Goal: Task Accomplishment & Management: Manage account settings

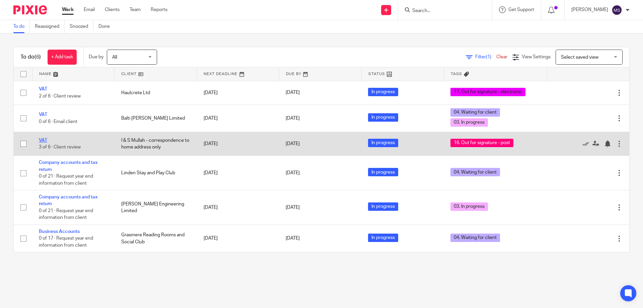
click at [41, 139] on link "VAT" at bounding box center [43, 140] width 8 height 5
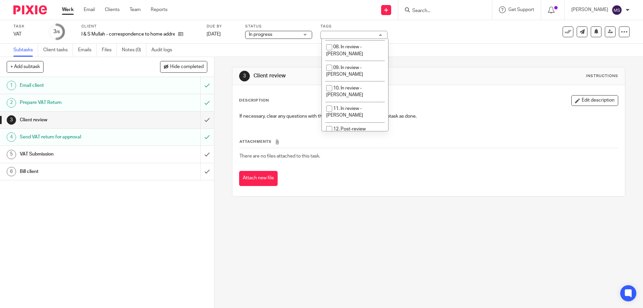
scroll to position [167, 0]
click at [361, 123] on li "16. Out for signature - post" at bounding box center [355, 133] width 66 height 20
checkbox input "false"
click at [350, 102] on span "20. Ready to Bill" at bounding box center [349, 104] width 33 height 5
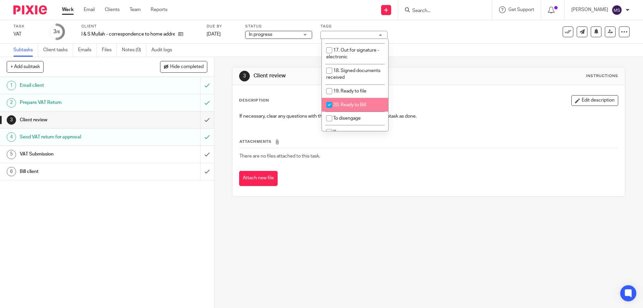
checkbox input "true"
click at [450, 61] on div "3 Client review Instructions Description Edit description If necessary, clear a…" at bounding box center [428, 131] width 393 height 149
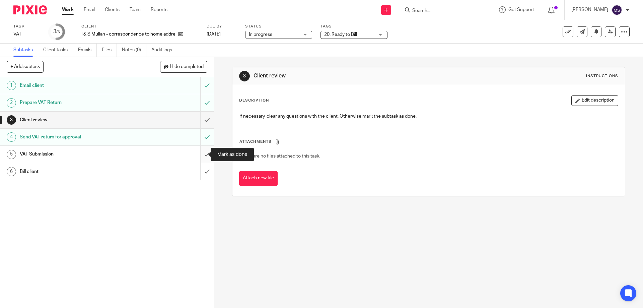
click at [201, 153] on input "submit" at bounding box center [107, 154] width 214 height 17
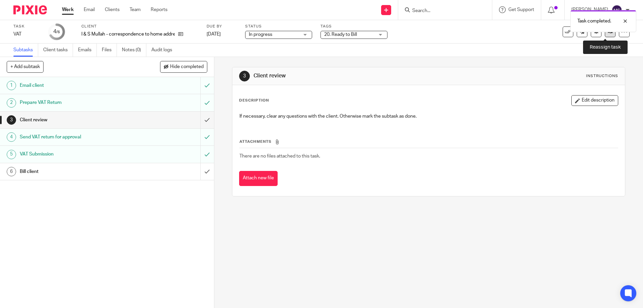
click at [607, 37] on link at bounding box center [610, 31] width 11 height 11
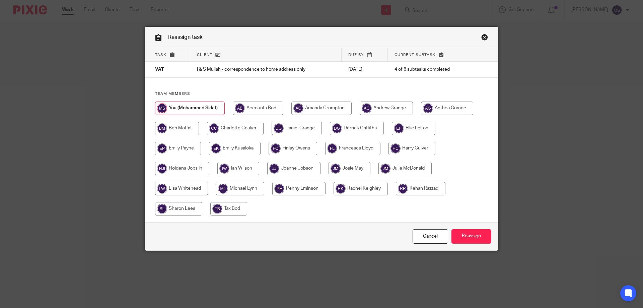
click at [312, 108] on input "radio" at bounding box center [321, 107] width 60 height 13
radio input "true"
click at [456, 234] on input "Reassign" at bounding box center [471, 236] width 40 height 14
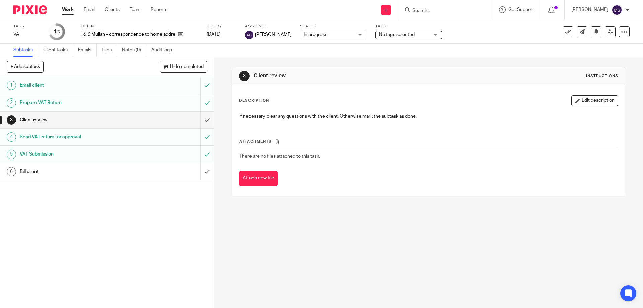
click at [439, 33] on div "No tags selected" at bounding box center [408, 35] width 67 height 8
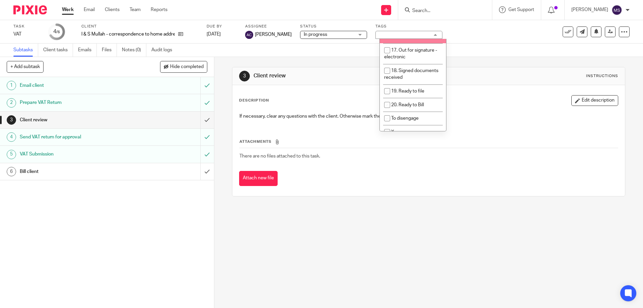
scroll to position [309, 0]
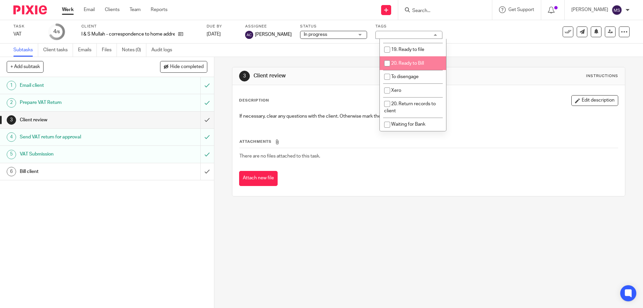
click at [404, 56] on li "20. Ready to Bill" at bounding box center [413, 63] width 66 height 14
checkbox input "true"
click at [491, 40] on div "Task VAT Save VAT 4 /6 Client I & S Mullah - correspondence to home address onl…" at bounding box center [269, 32] width 513 height 16
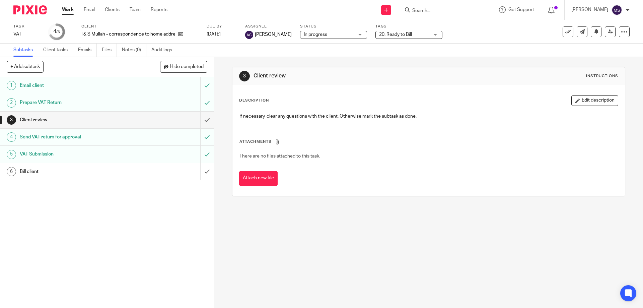
click at [67, 9] on link "Work" at bounding box center [68, 9] width 12 height 7
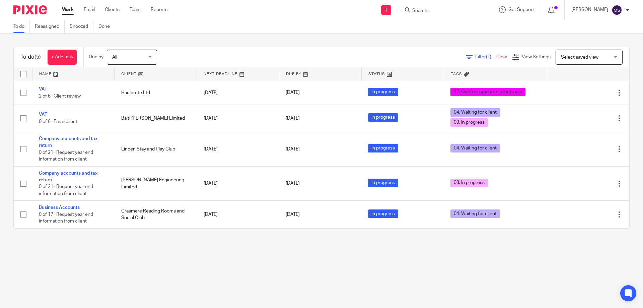
click at [420, 12] on input "Search" at bounding box center [442, 11] width 60 height 6
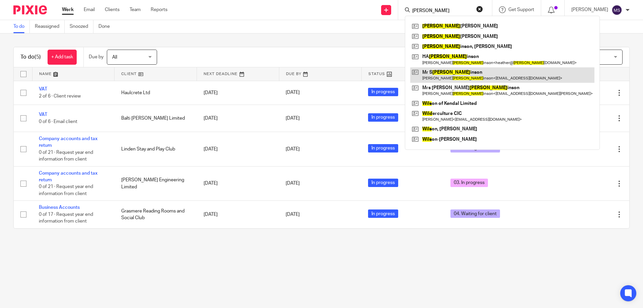
type input "wilk"
click at [436, 75] on link at bounding box center [502, 74] width 184 height 15
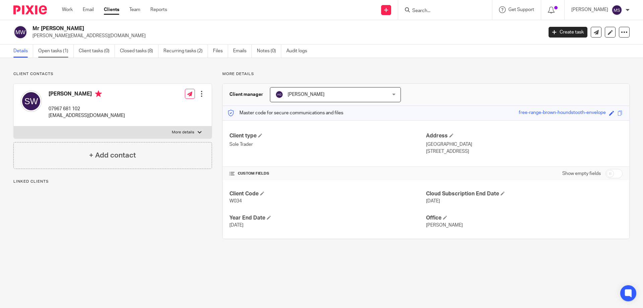
click at [60, 52] on link "Open tasks (1)" at bounding box center [55, 51] width 35 height 13
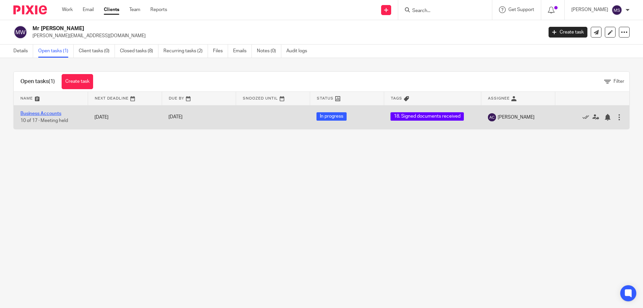
click at [48, 113] on link "Business Accounts" at bounding box center [40, 113] width 41 height 5
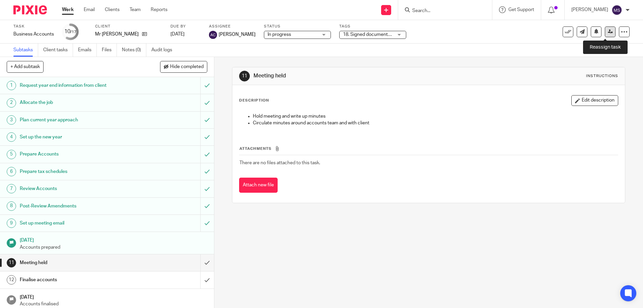
click at [608, 34] on icon at bounding box center [610, 31] width 5 height 5
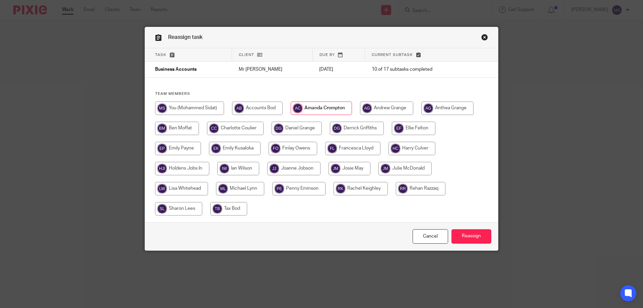
click at [193, 111] on input "radio" at bounding box center [189, 107] width 69 height 13
radio input "true"
click at [471, 242] on input "Reassign" at bounding box center [471, 236] width 40 height 14
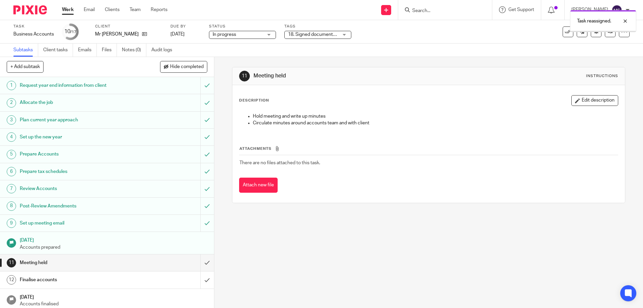
click at [323, 33] on span "18. Signed documents received" at bounding box center [321, 34] width 67 height 5
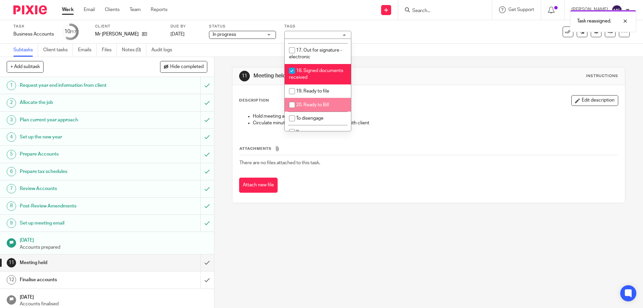
scroll to position [234, 0]
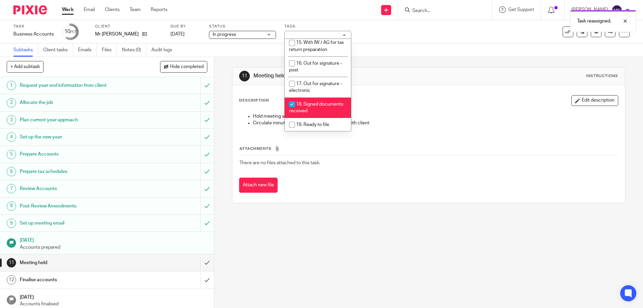
click at [312, 102] on span "18. Signed documents received" at bounding box center [316, 108] width 54 height 12
checkbox input "false"
click at [331, 131] on li "20. Ready to Bill" at bounding box center [318, 138] width 66 height 14
checkbox input "true"
click at [397, 89] on div "Description Edit description Hold meeting and write up minutes Circulate minute…" at bounding box center [428, 144] width 392 height 118
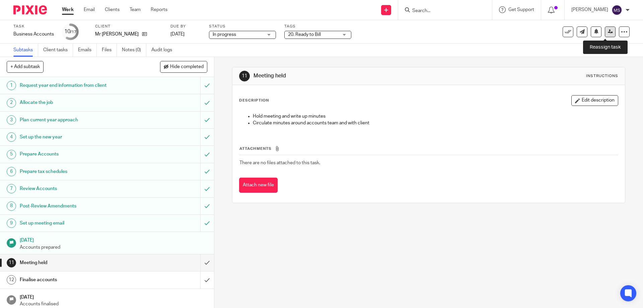
click at [608, 33] on icon at bounding box center [610, 31] width 5 height 5
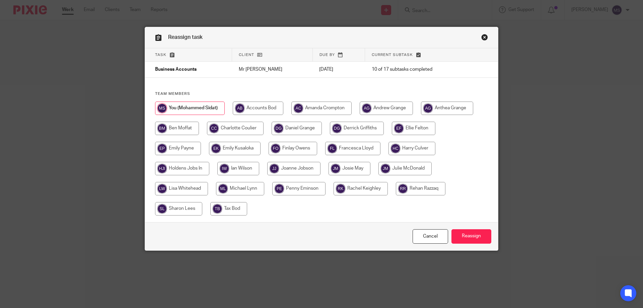
click at [331, 106] on input "radio" at bounding box center [321, 107] width 60 height 13
radio input "true"
click at [469, 231] on input "Reassign" at bounding box center [471, 236] width 40 height 14
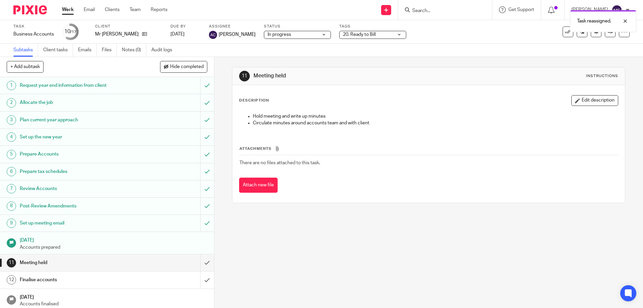
click at [69, 7] on link "Work" at bounding box center [68, 9] width 12 height 7
